Goal: Transaction & Acquisition: Purchase product/service

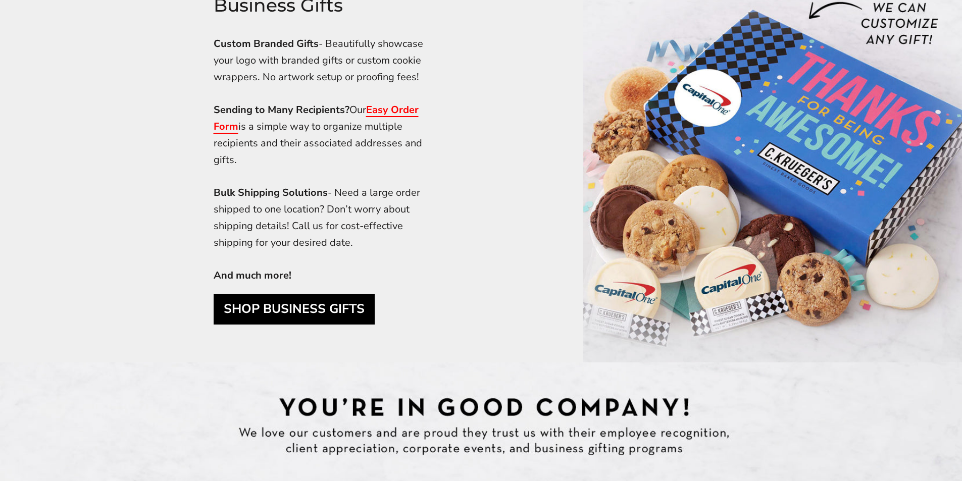
scroll to position [3279, 0]
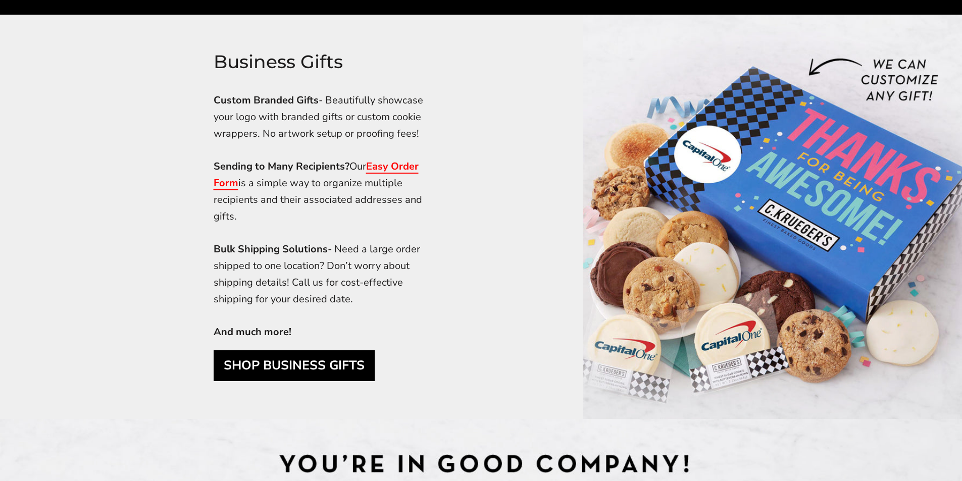
click at [319, 374] on link "SHOP BUSINESS GIFTS" at bounding box center [294, 366] width 161 height 31
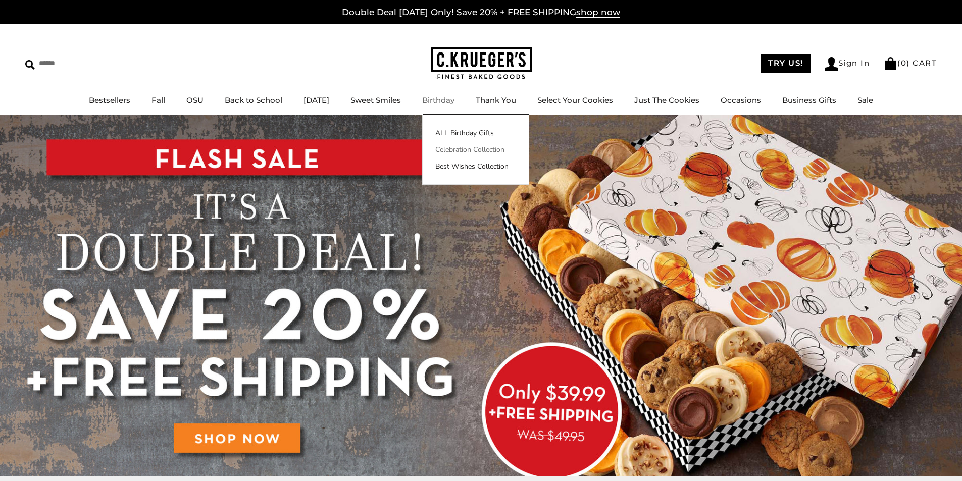
click at [472, 150] on link "Celebration Collection" at bounding box center [476, 149] width 106 height 11
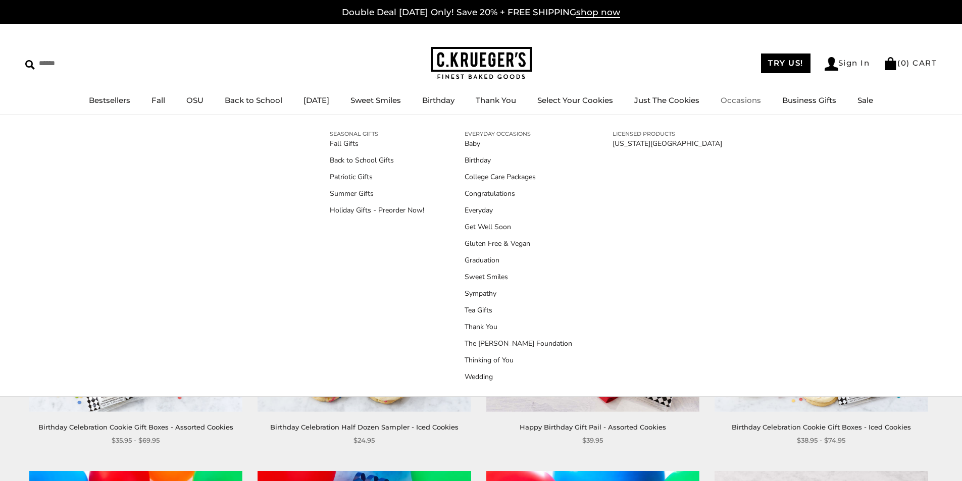
click at [750, 97] on link "Occasions" at bounding box center [741, 100] width 40 height 10
click at [480, 378] on link "Wedding" at bounding box center [519, 377] width 108 height 11
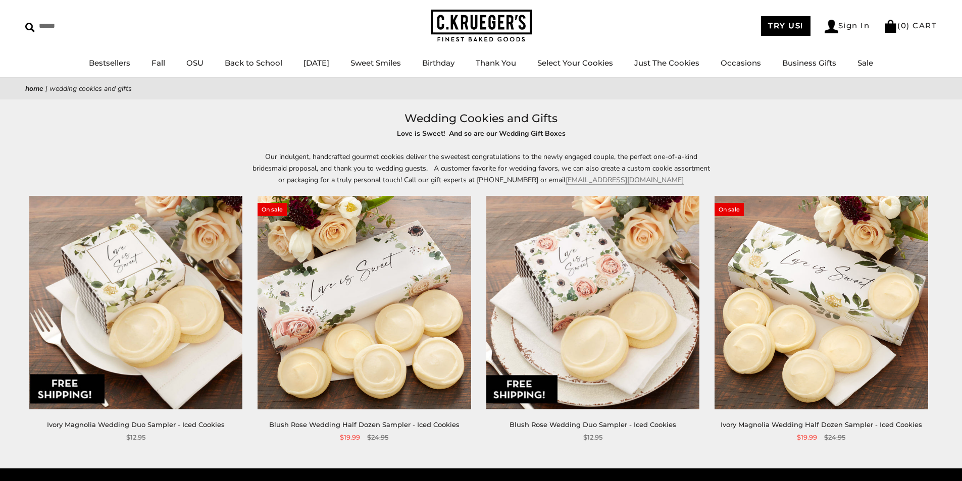
scroll to position [36, 0]
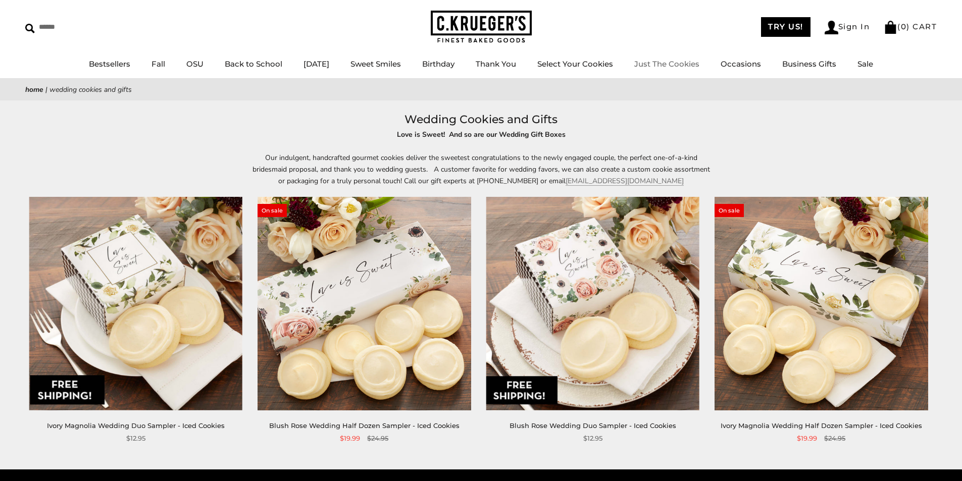
click at [684, 62] on link "Just The Cookies" at bounding box center [666, 64] width 65 height 10
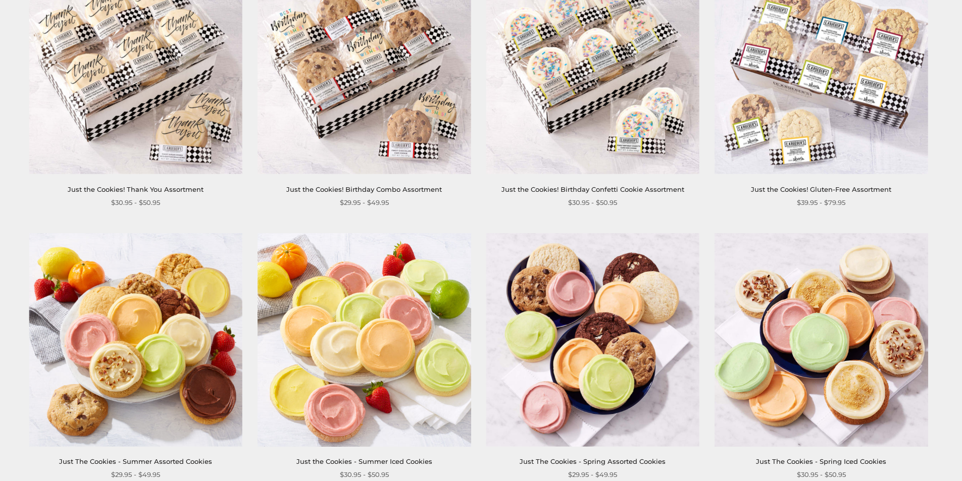
scroll to position [881, 0]
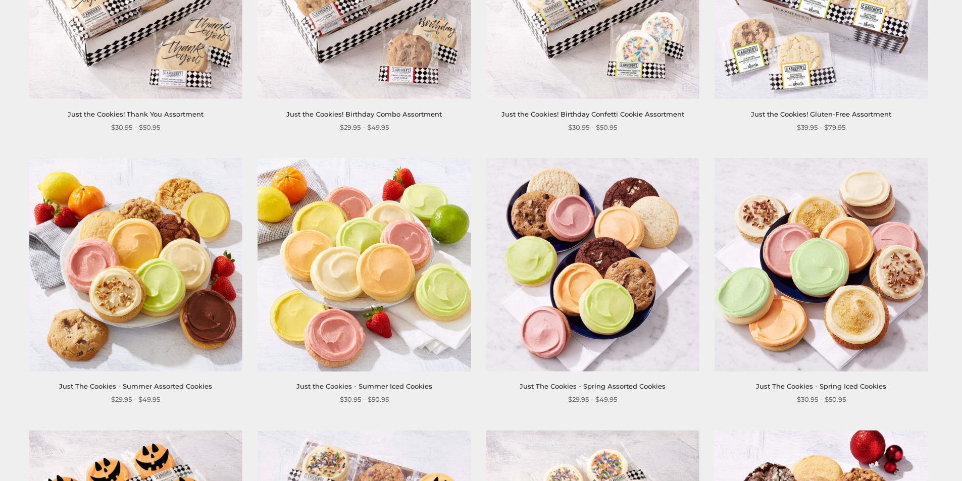
click at [147, 248] on img at bounding box center [135, 264] width 213 height 213
click at [361, 246] on img at bounding box center [364, 264] width 213 height 213
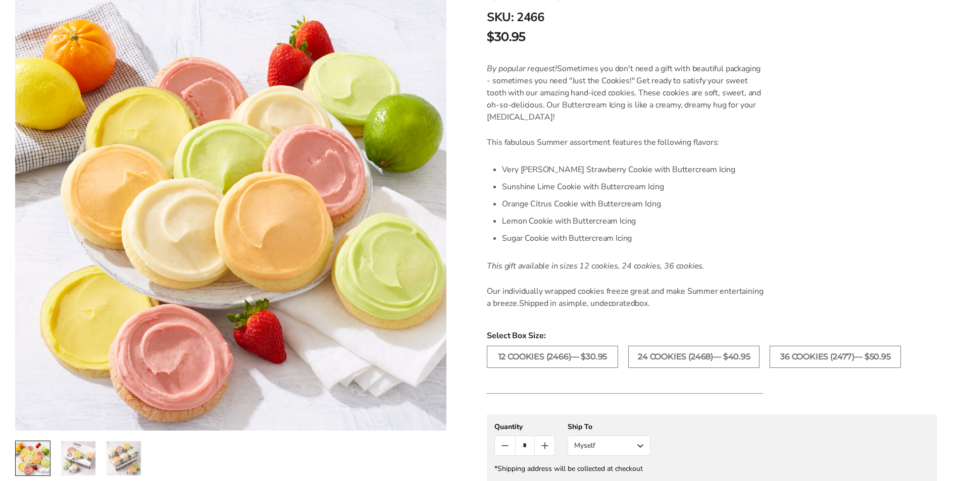
scroll to position [233, 0]
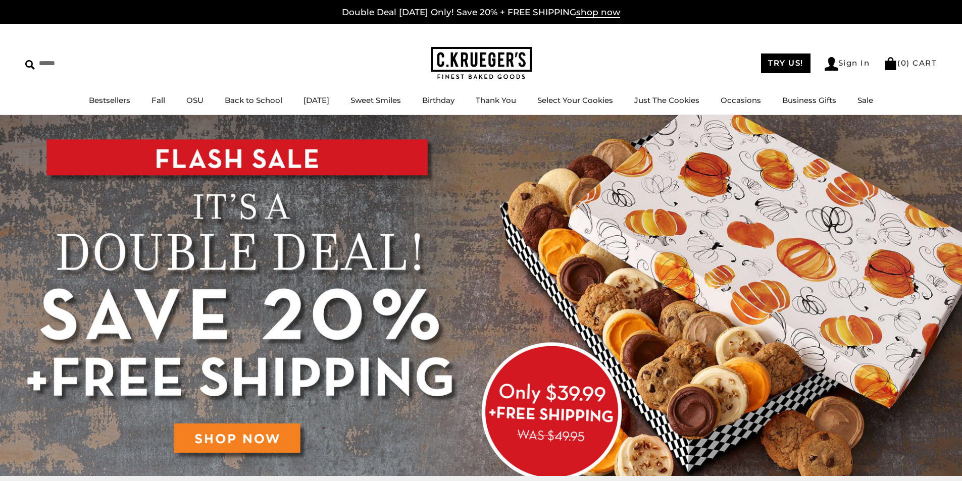
click at [327, 161] on img at bounding box center [481, 295] width 962 height 361
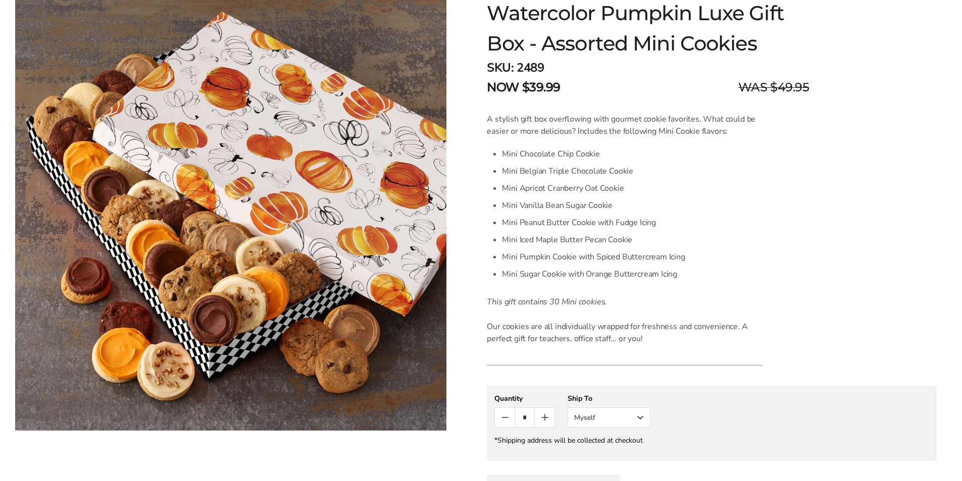
scroll to position [188, 0]
